Goal: Information Seeking & Learning: Check status

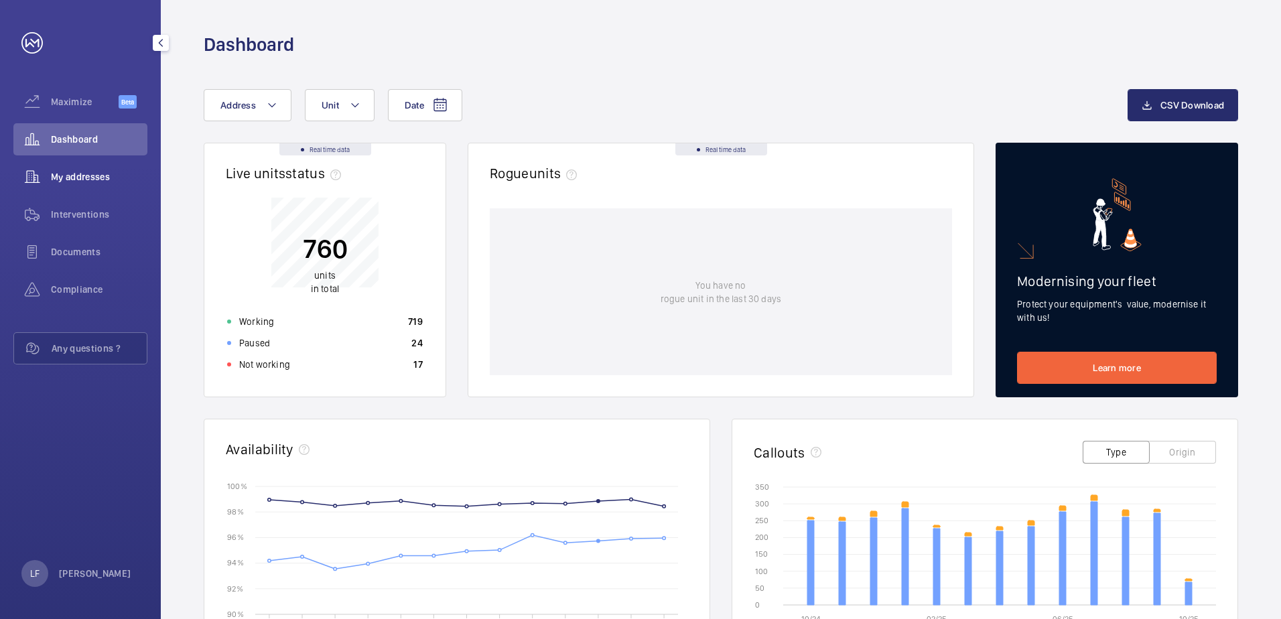
click at [89, 175] on span "My addresses" at bounding box center [99, 176] width 96 height 13
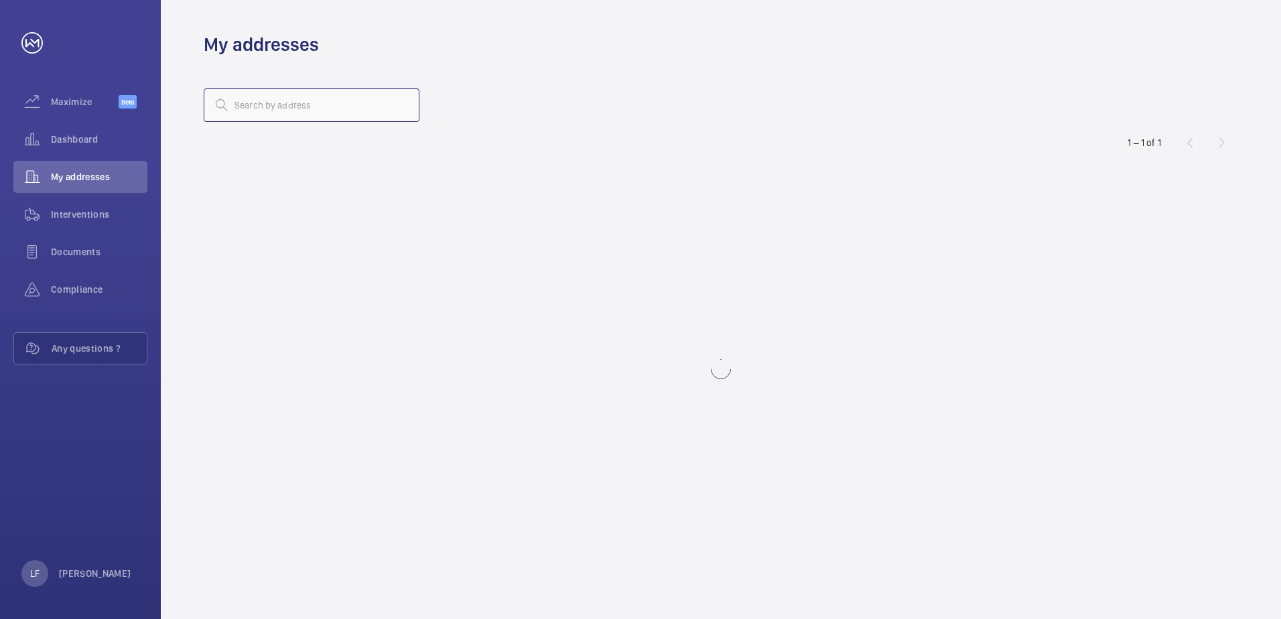
click at [243, 115] on input "text" at bounding box center [312, 104] width 216 height 33
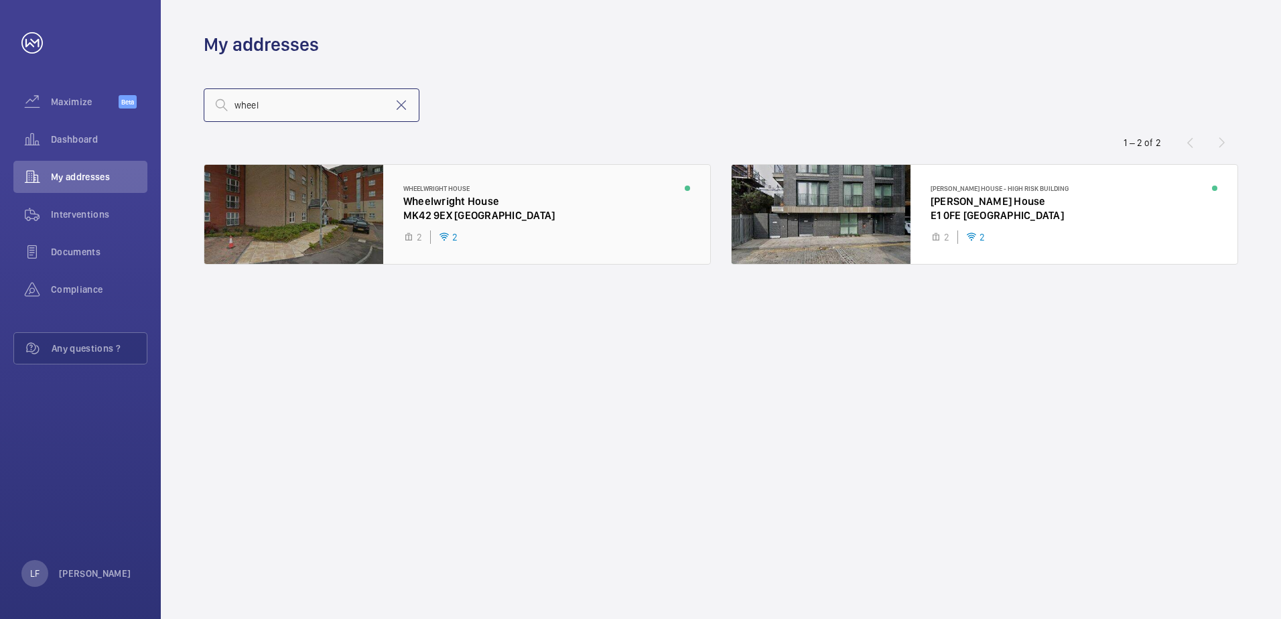
type input "wheel"
click at [427, 198] on div at bounding box center [457, 214] width 506 height 99
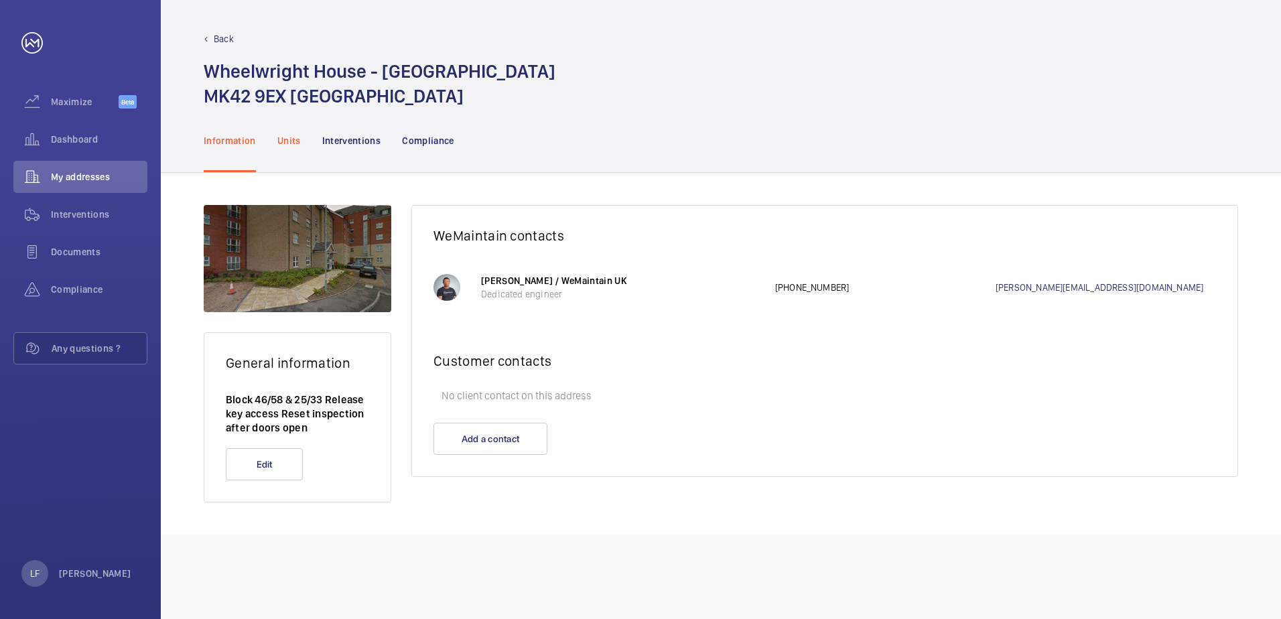
click at [287, 141] on p "Units" at bounding box center [288, 140] width 23 height 13
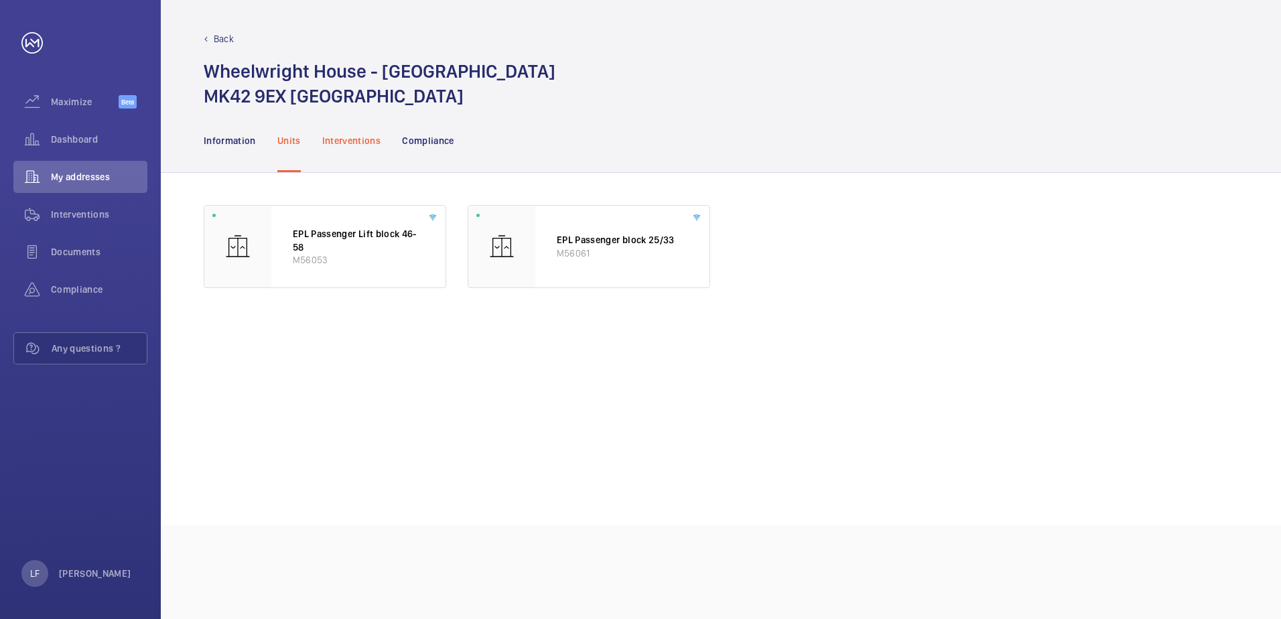
click at [356, 143] on p "Interventions" at bounding box center [351, 140] width 59 height 13
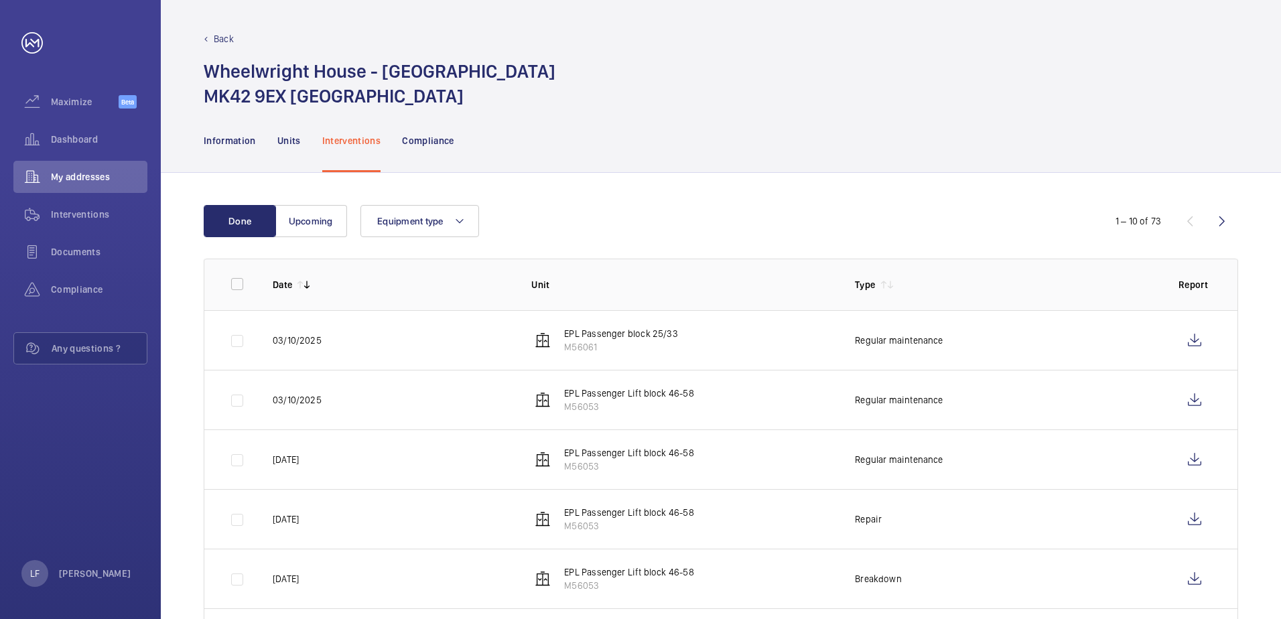
drag, startPoint x: 1225, startPoint y: 225, endPoint x: 1218, endPoint y: 226, distance: 6.7
click at [1224, 225] on wm-front-icon-button at bounding box center [1222, 221] width 32 height 32
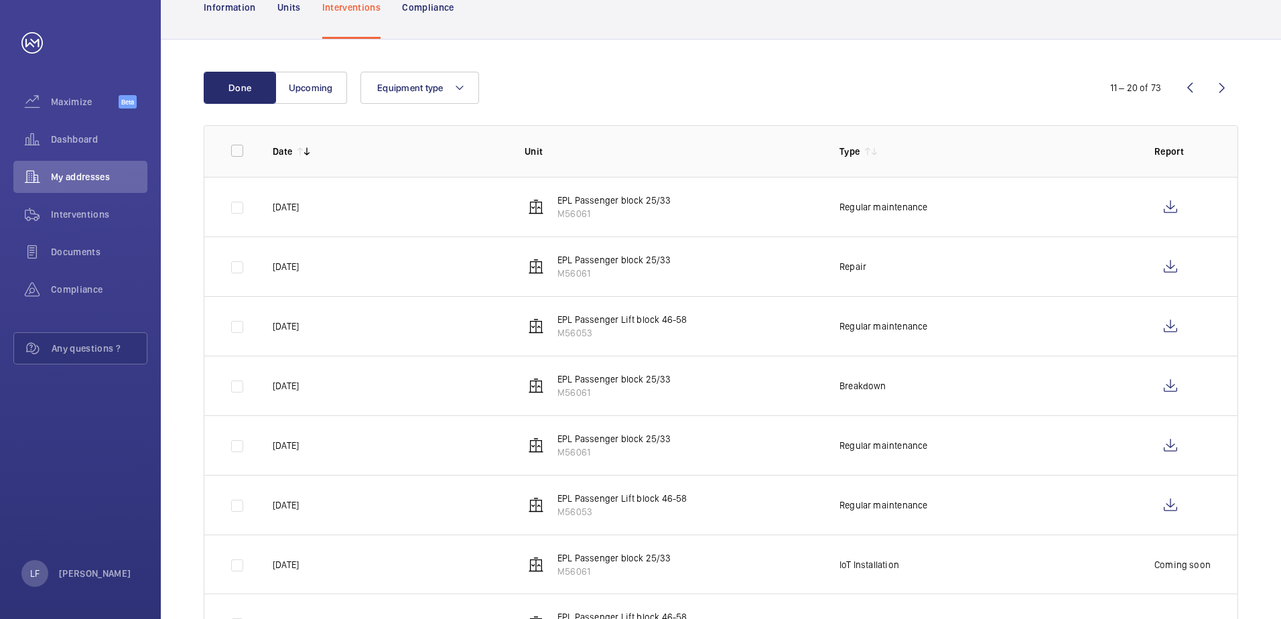
scroll to position [134, 0]
click at [1214, 90] on wm-front-icon-button at bounding box center [1222, 87] width 32 height 32
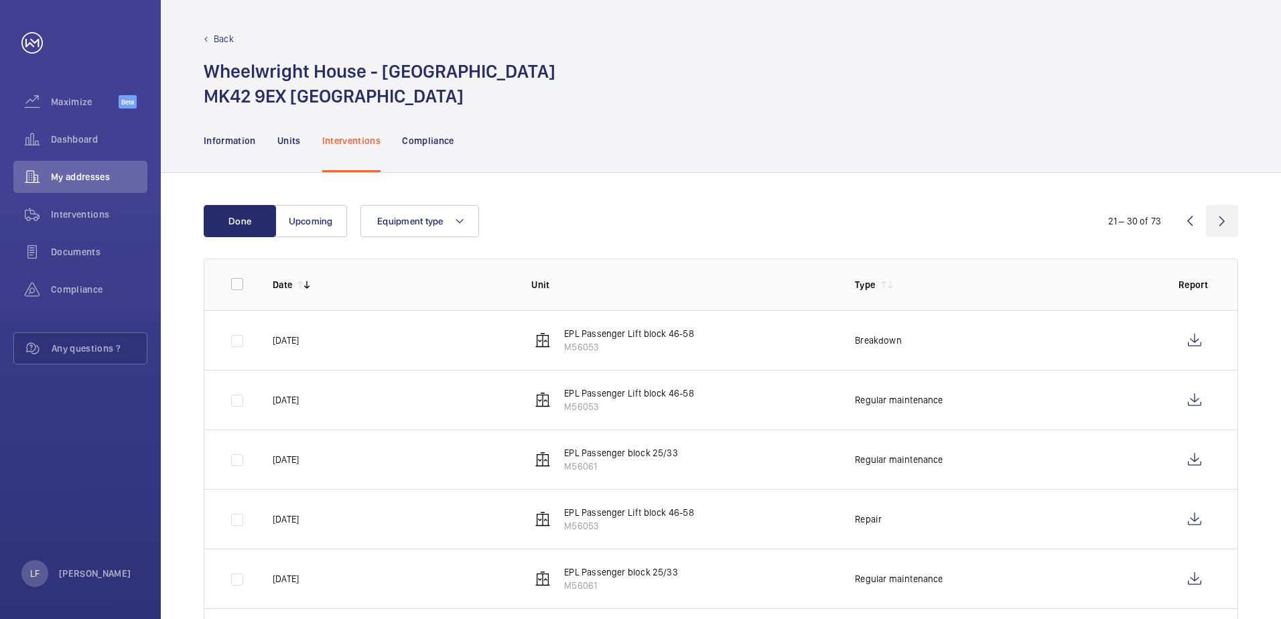
click at [1215, 214] on wm-front-icon-button at bounding box center [1222, 221] width 32 height 32
click at [1215, 215] on wm-front-icon-button at bounding box center [1222, 221] width 32 height 32
click at [1181, 216] on wm-front-icon-button at bounding box center [1190, 221] width 32 height 32
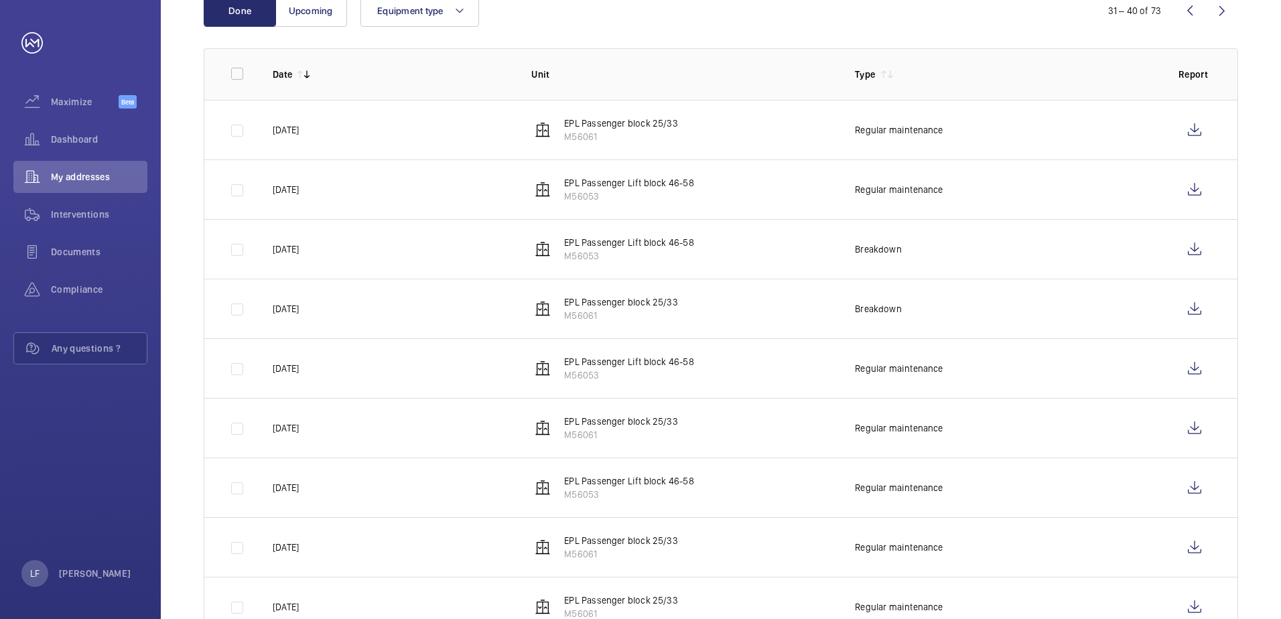
scroll to position [186, 0]
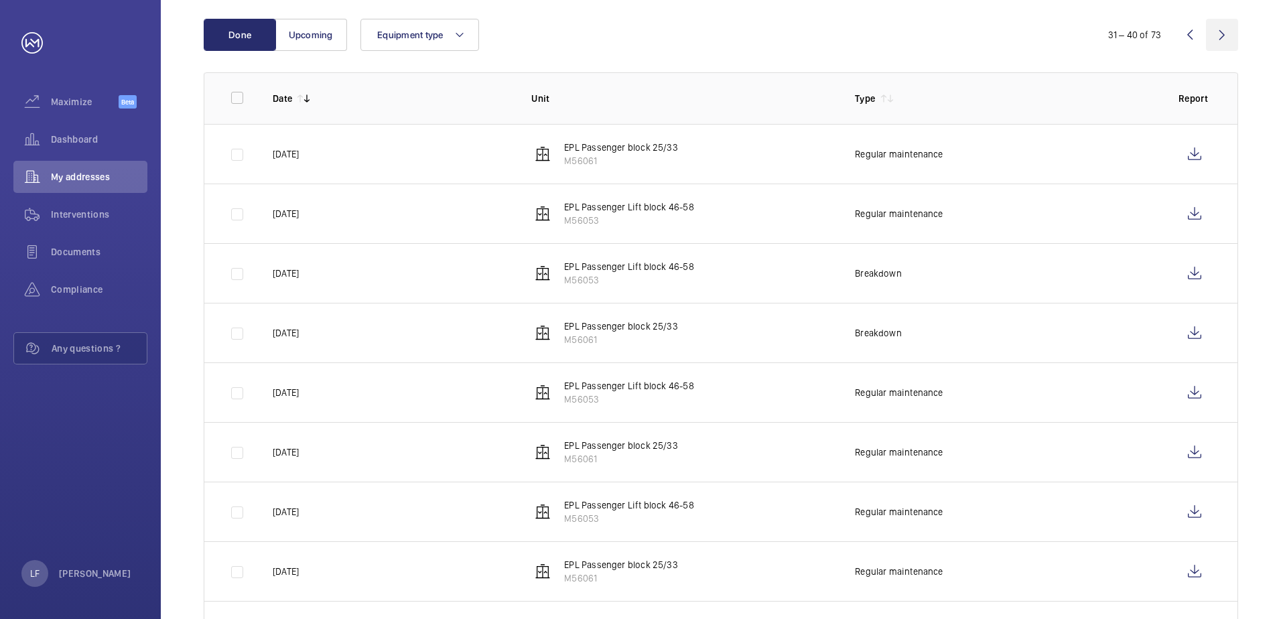
click at [1220, 42] on wm-front-icon-button at bounding box center [1222, 35] width 32 height 32
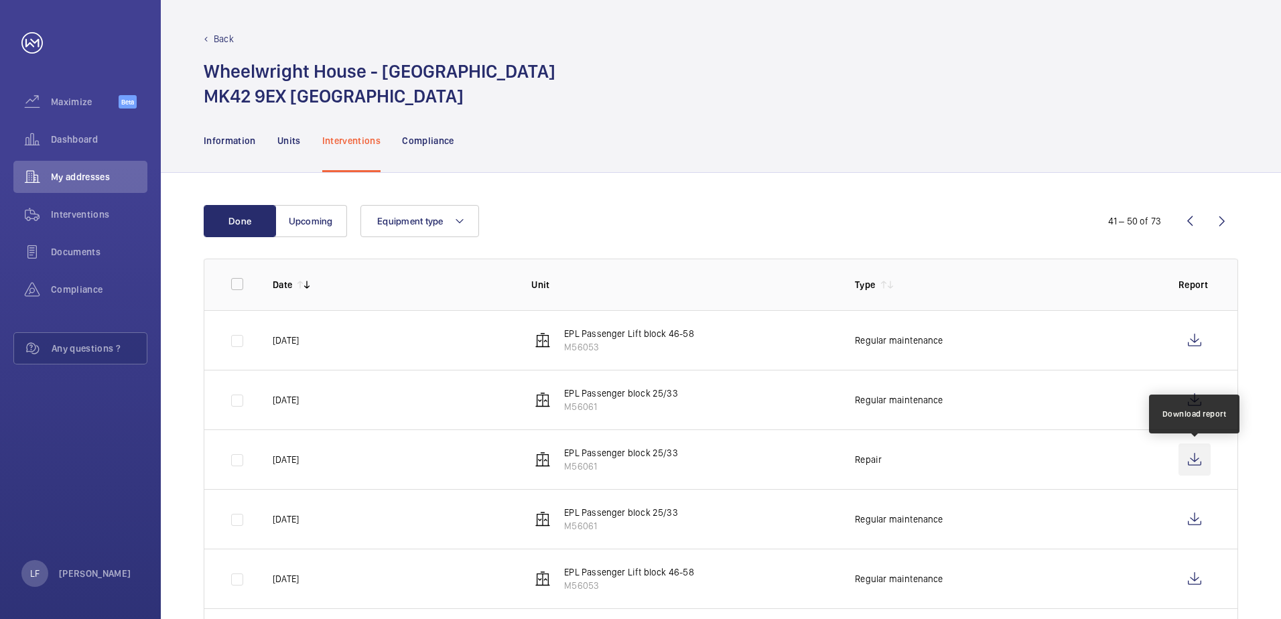
click at [1186, 453] on wm-front-icon-button at bounding box center [1194, 459] width 32 height 32
click at [1218, 225] on wm-front-icon-button at bounding box center [1222, 221] width 32 height 32
click at [1188, 224] on wm-front-icon-button at bounding box center [1190, 221] width 32 height 32
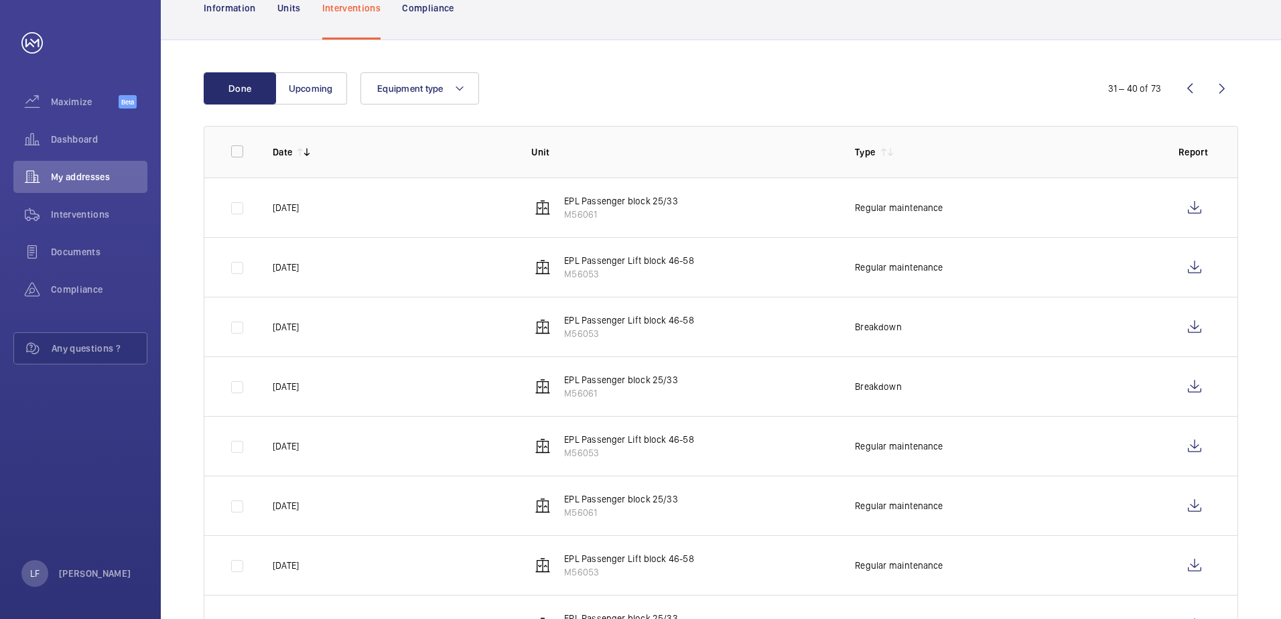
scroll to position [119, 0]
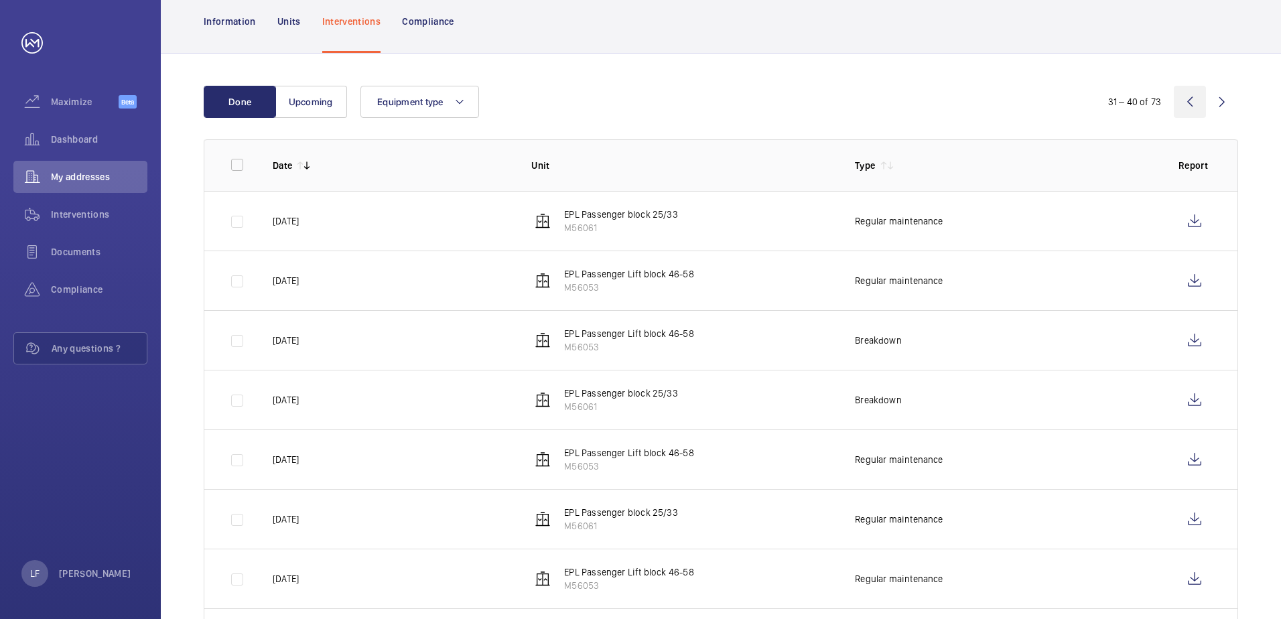
click at [1190, 109] on wm-front-icon-button at bounding box center [1190, 102] width 32 height 32
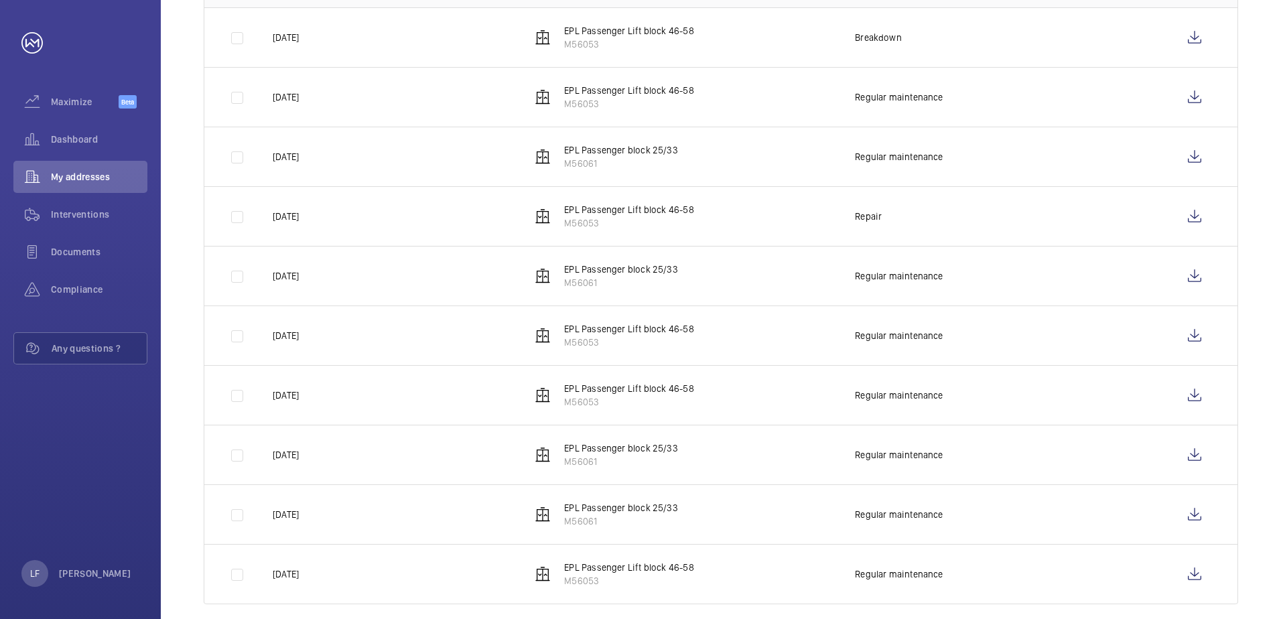
scroll to position [320, 0]
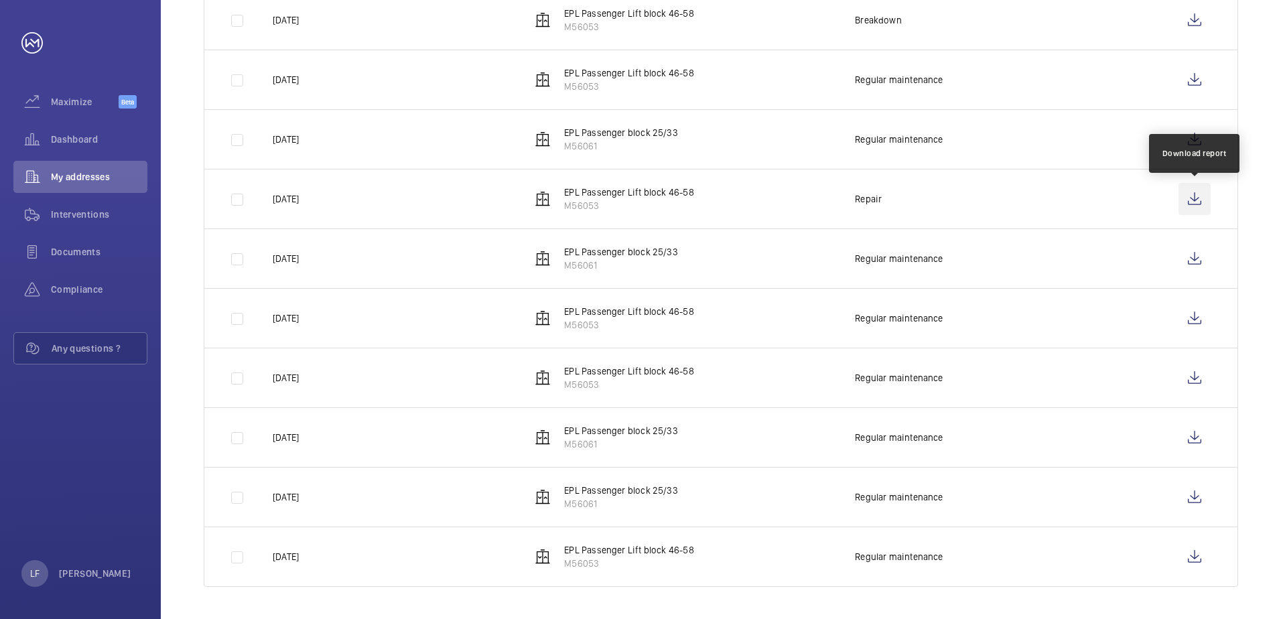
click at [1192, 207] on wm-front-icon-button at bounding box center [1194, 199] width 32 height 32
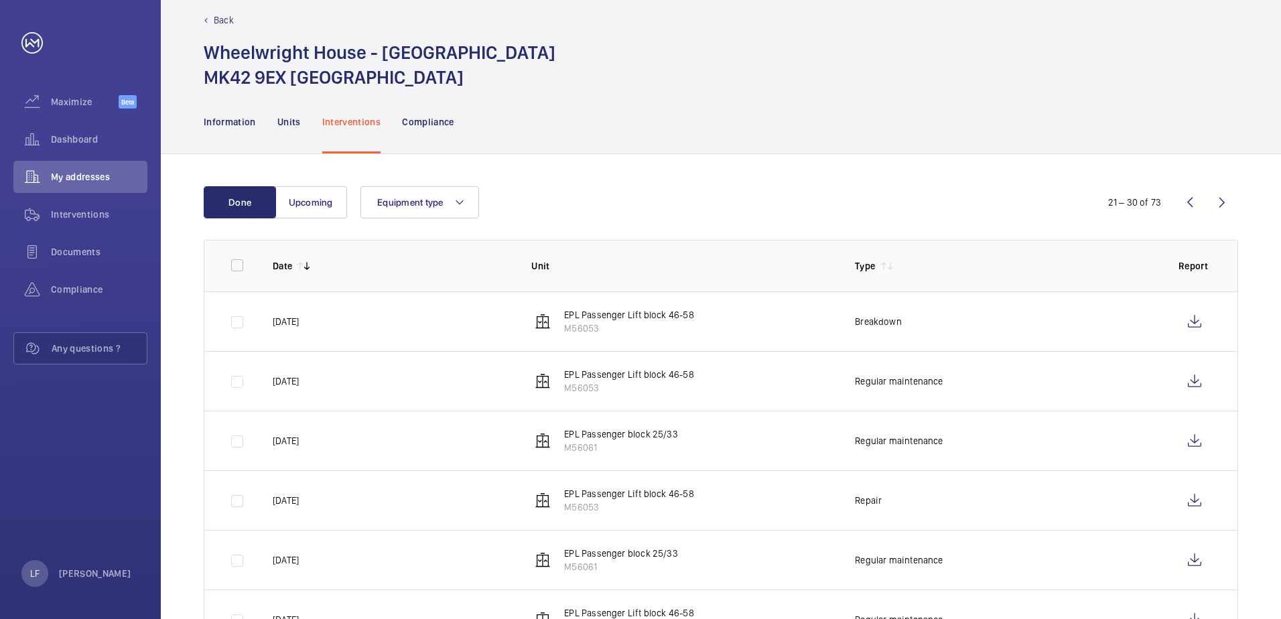
scroll to position [0, 0]
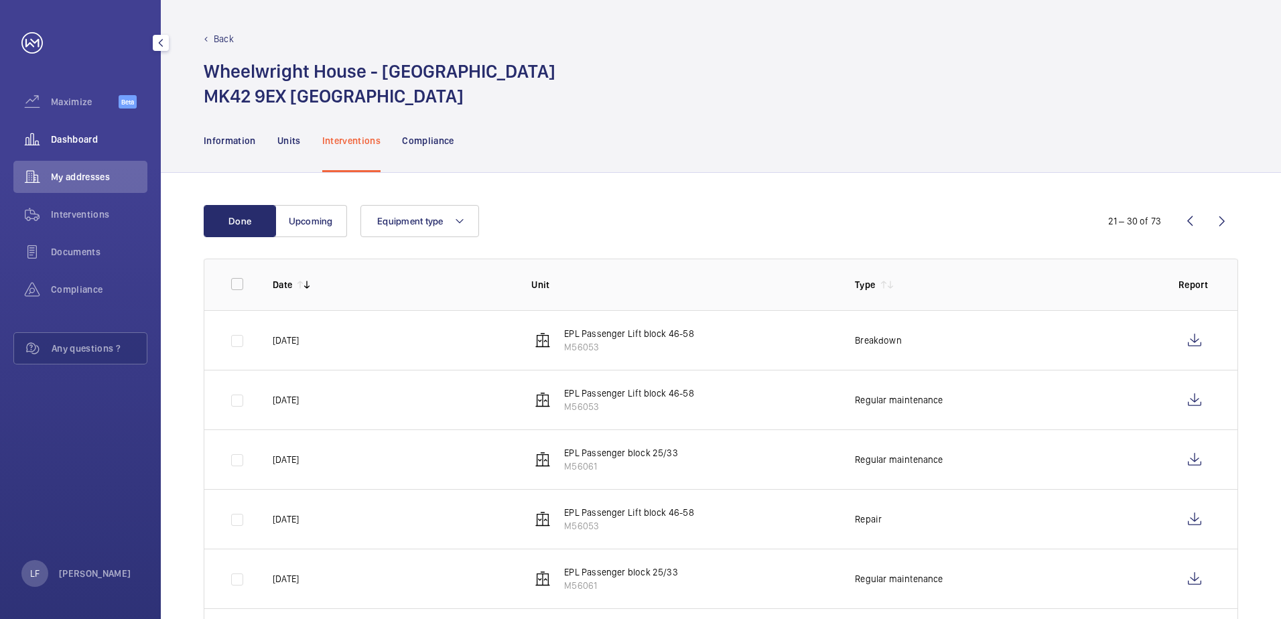
click at [79, 147] on div "Dashboard" at bounding box center [80, 139] width 134 height 32
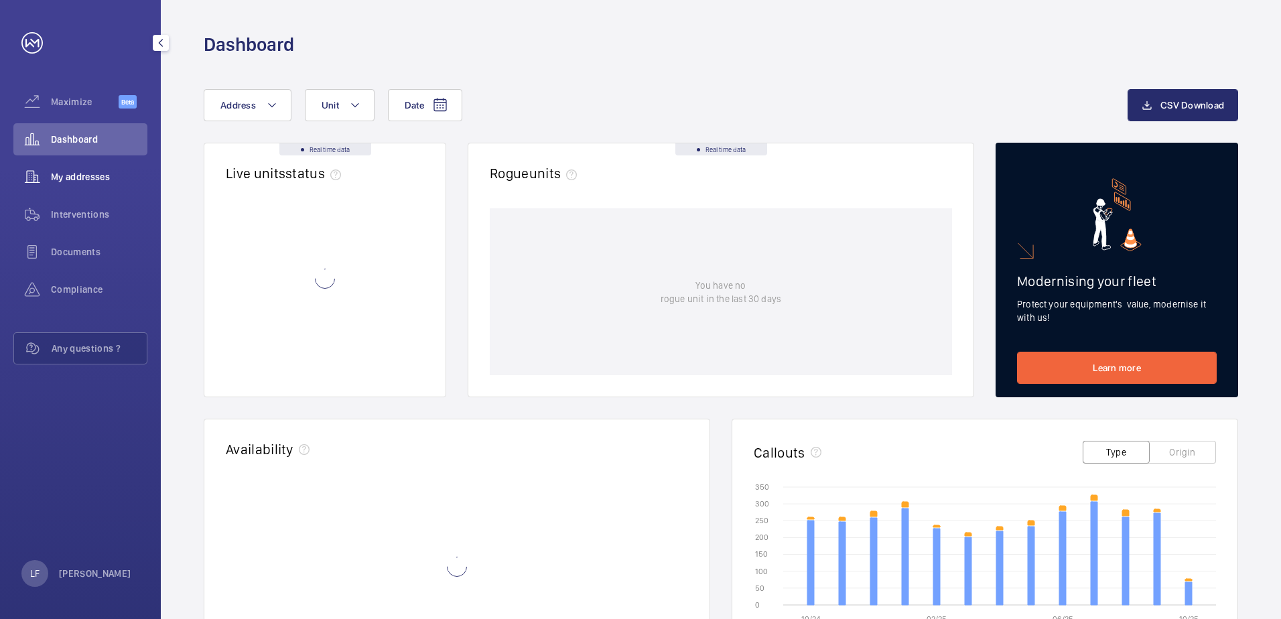
click at [80, 174] on span "My addresses" at bounding box center [99, 176] width 96 height 13
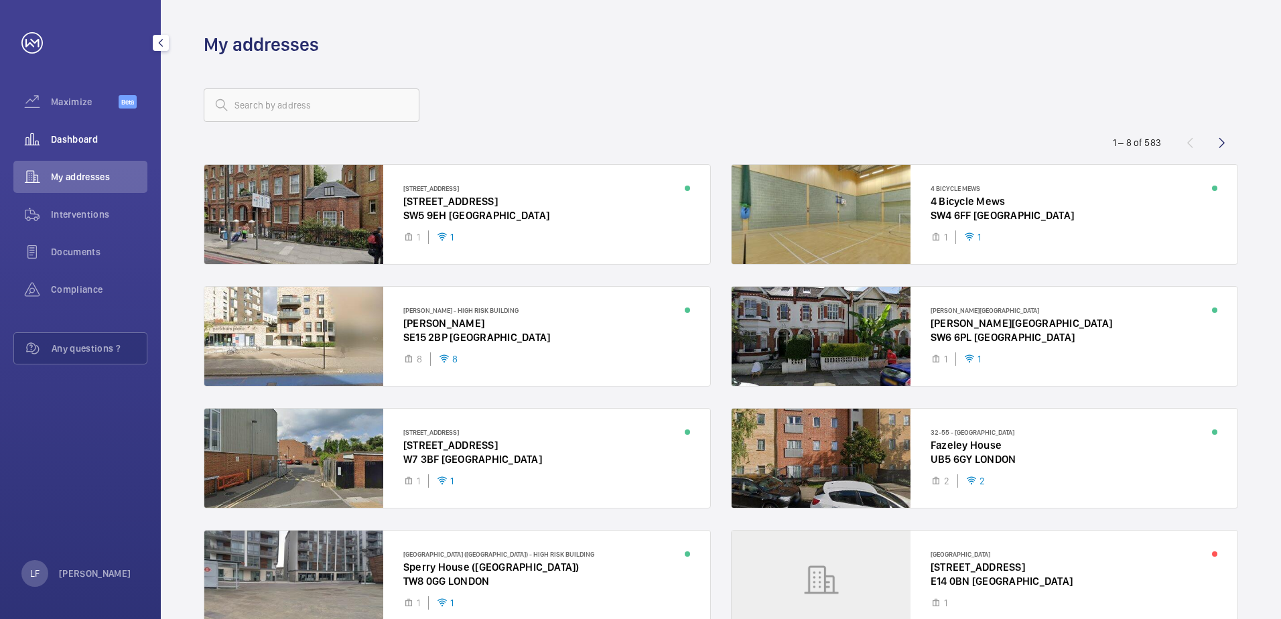
click at [82, 133] on span "Dashboard" at bounding box center [99, 139] width 96 height 13
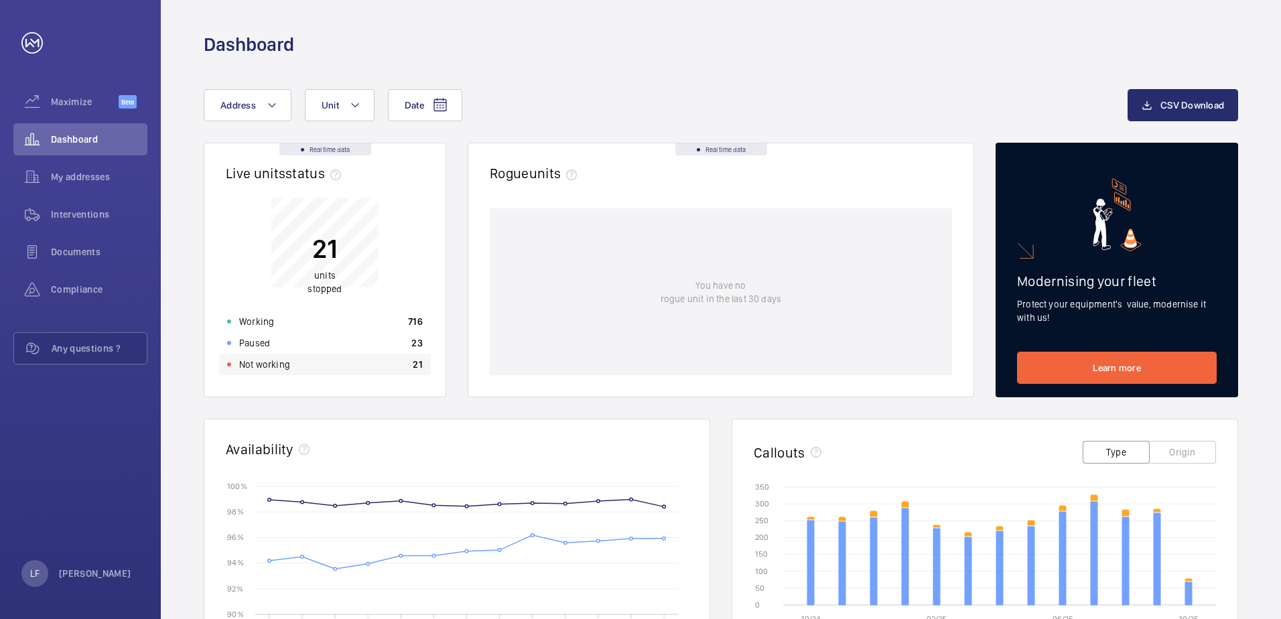
click at [325, 362] on div "Not working 21" at bounding box center [325, 364] width 212 height 21
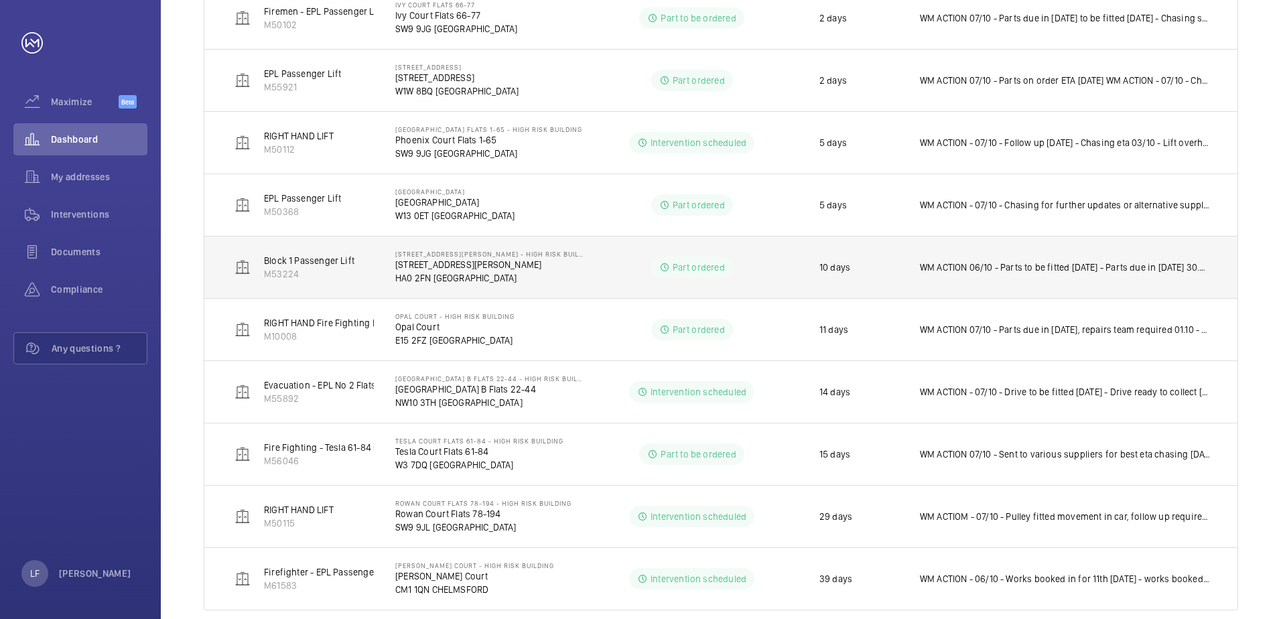
scroll to position [509, 0]
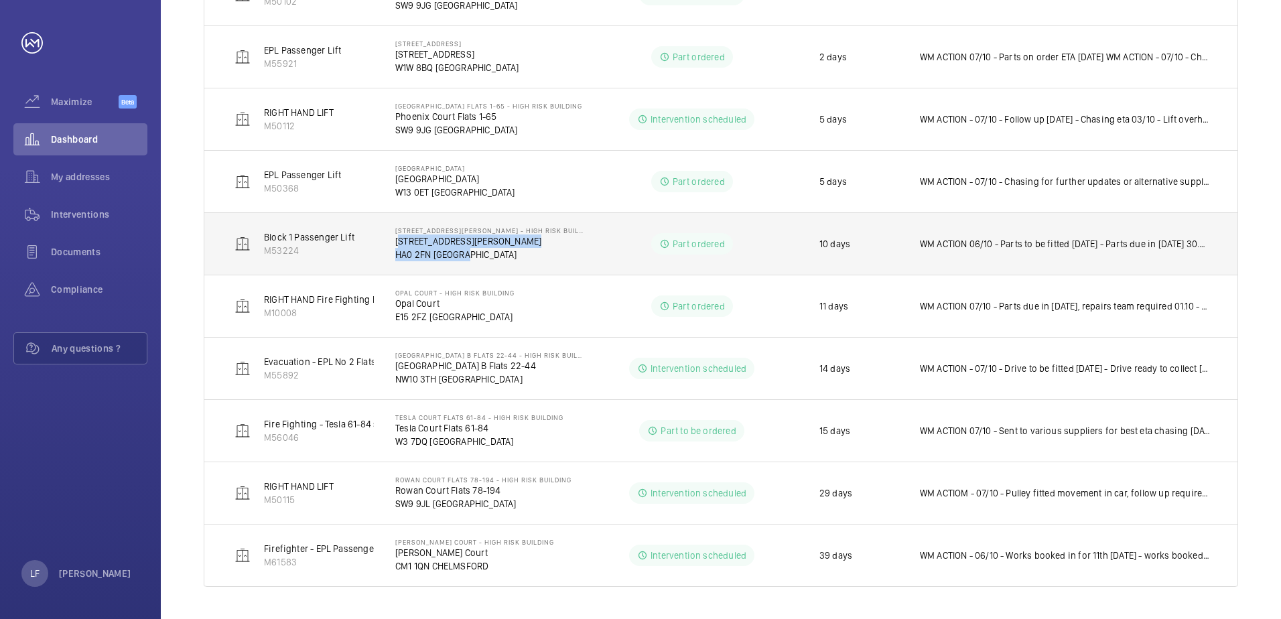
drag, startPoint x: 484, startPoint y: 253, endPoint x: 395, endPoint y: 244, distance: 89.5
click at [395, 244] on td "[STREET_ADDRESS][PERSON_NAME] - High Risk Building [STREET_ADDRESS][PERSON_NAME]" at bounding box center [480, 243] width 212 height 62
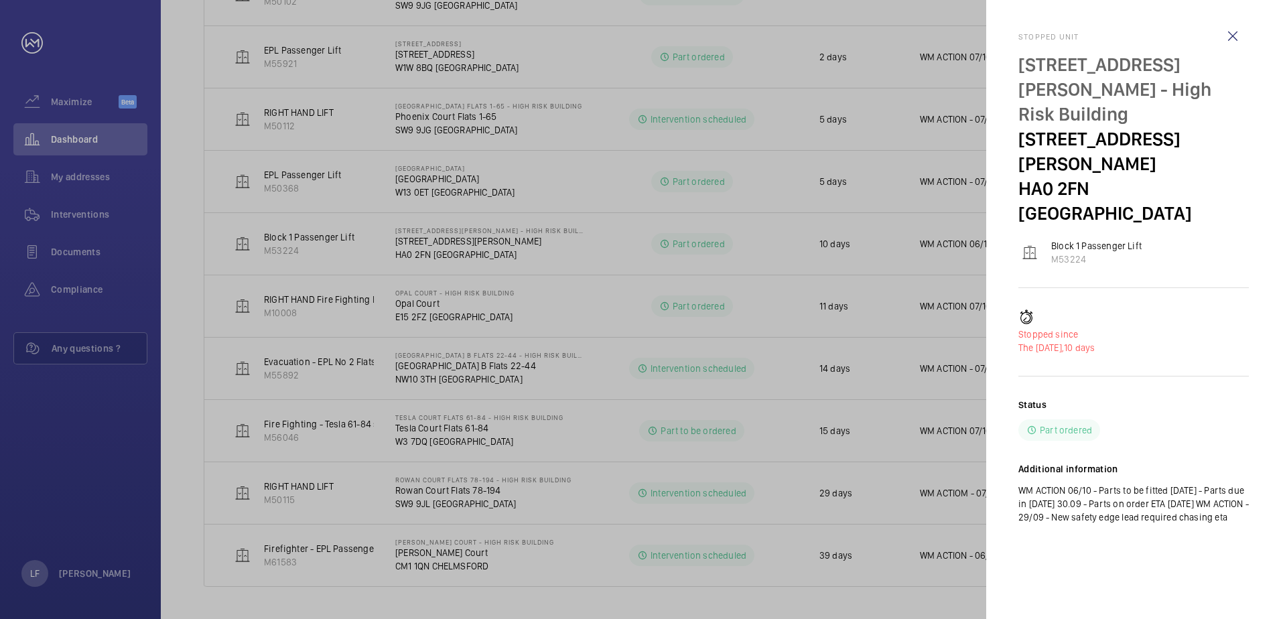
drag, startPoint x: 395, startPoint y: 244, endPoint x: 417, endPoint y: 244, distance: 22.1
drag, startPoint x: 417, startPoint y: 244, endPoint x: 410, endPoint y: 257, distance: 13.8
drag, startPoint x: 410, startPoint y: 257, endPoint x: 432, endPoint y: 255, distance: 22.1
click at [414, 256] on div at bounding box center [640, 309] width 1281 height 619
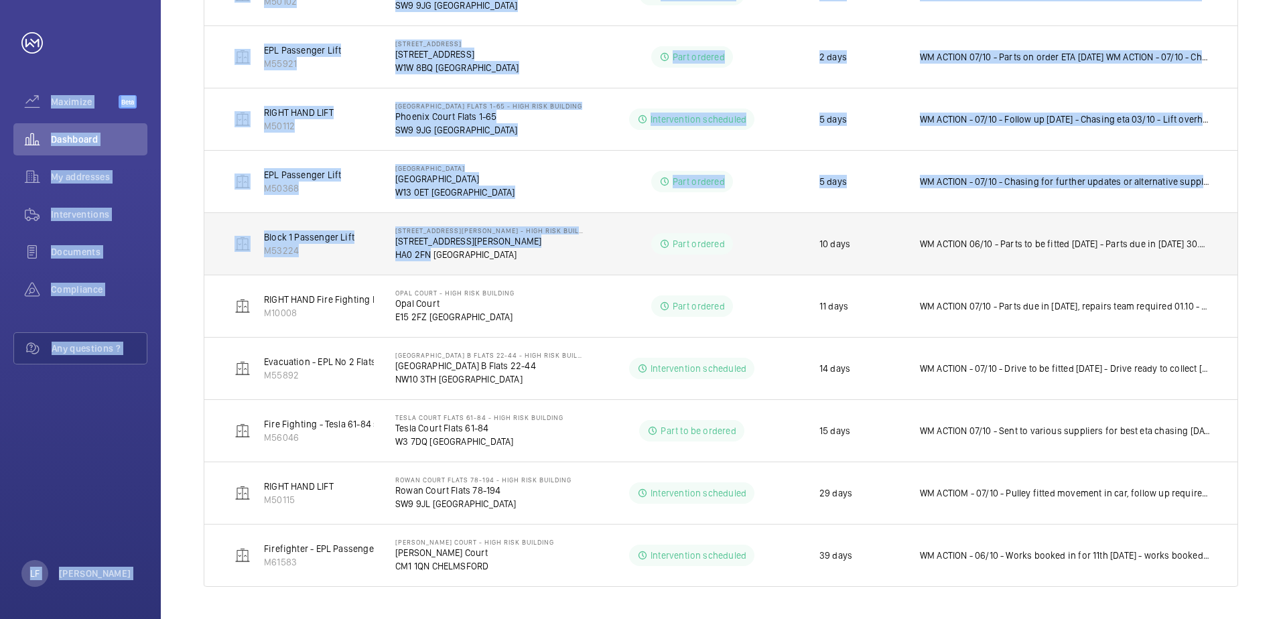
drag, startPoint x: 478, startPoint y: 255, endPoint x: 426, endPoint y: 255, distance: 52.2
click at [426, 255] on mat-sidenav-container "Maximize Beta Dashboard My addresses Interventions Documents Compliance Any que…" at bounding box center [640, 309] width 1281 height 619
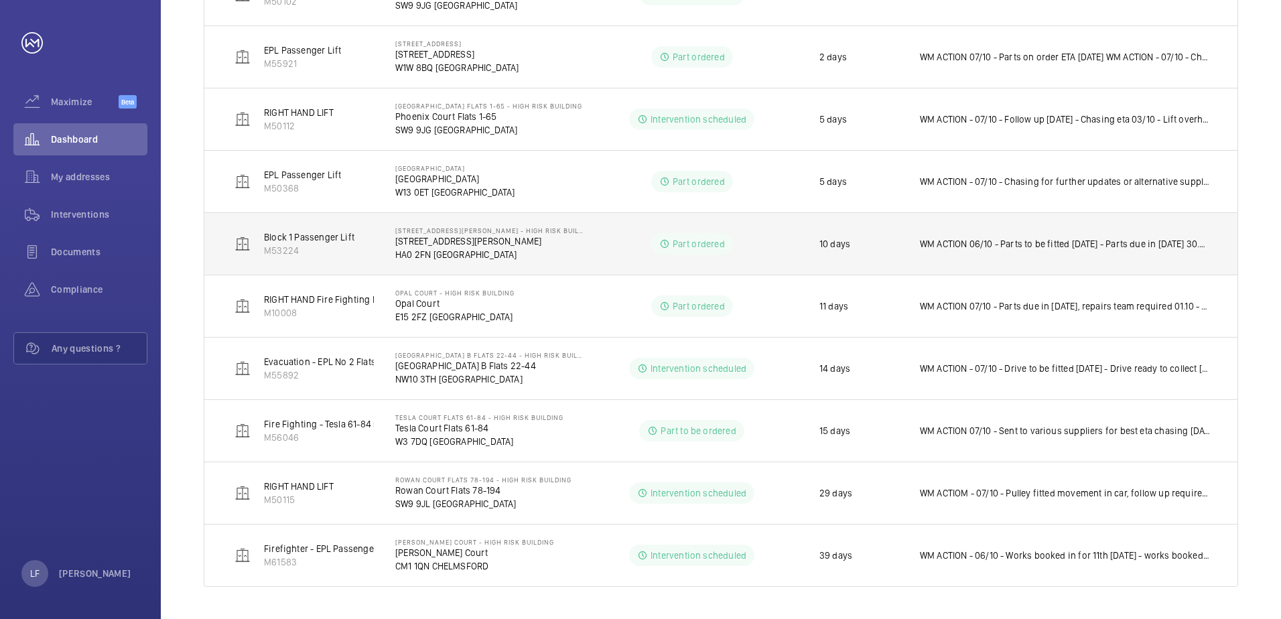
click at [430, 257] on p "HA0 2FN [GEOGRAPHIC_DATA]" at bounding box center [490, 254] width 190 height 13
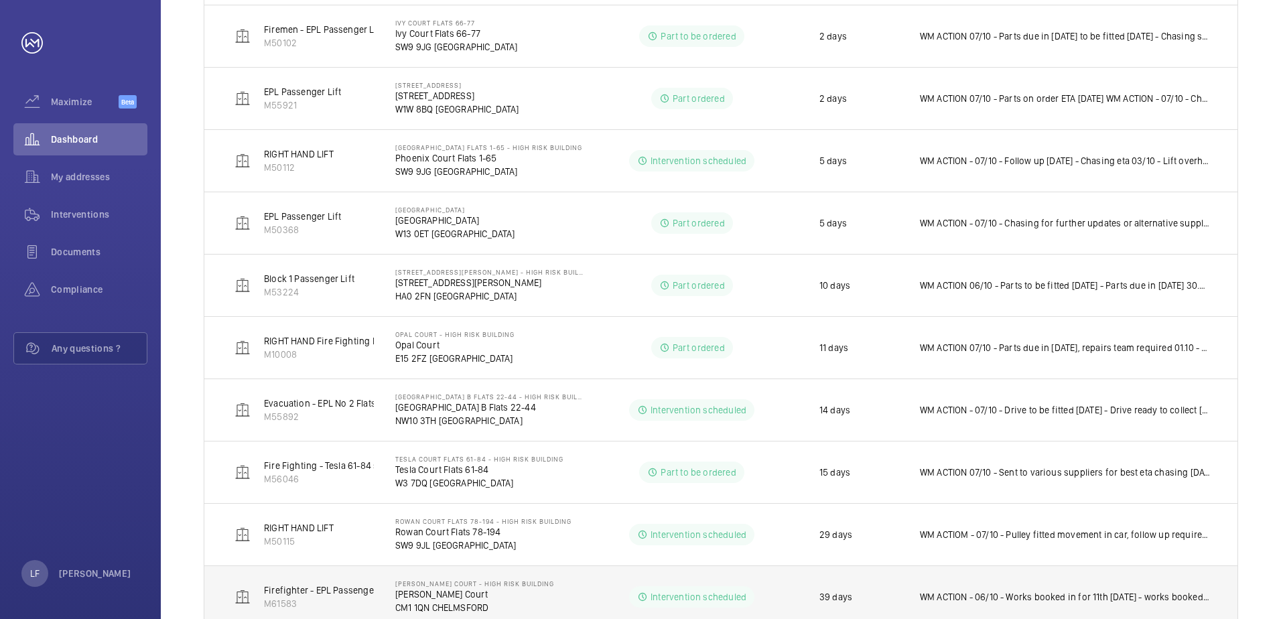
scroll to position [469, 0]
